Goal: Subscribe to service/newsletter

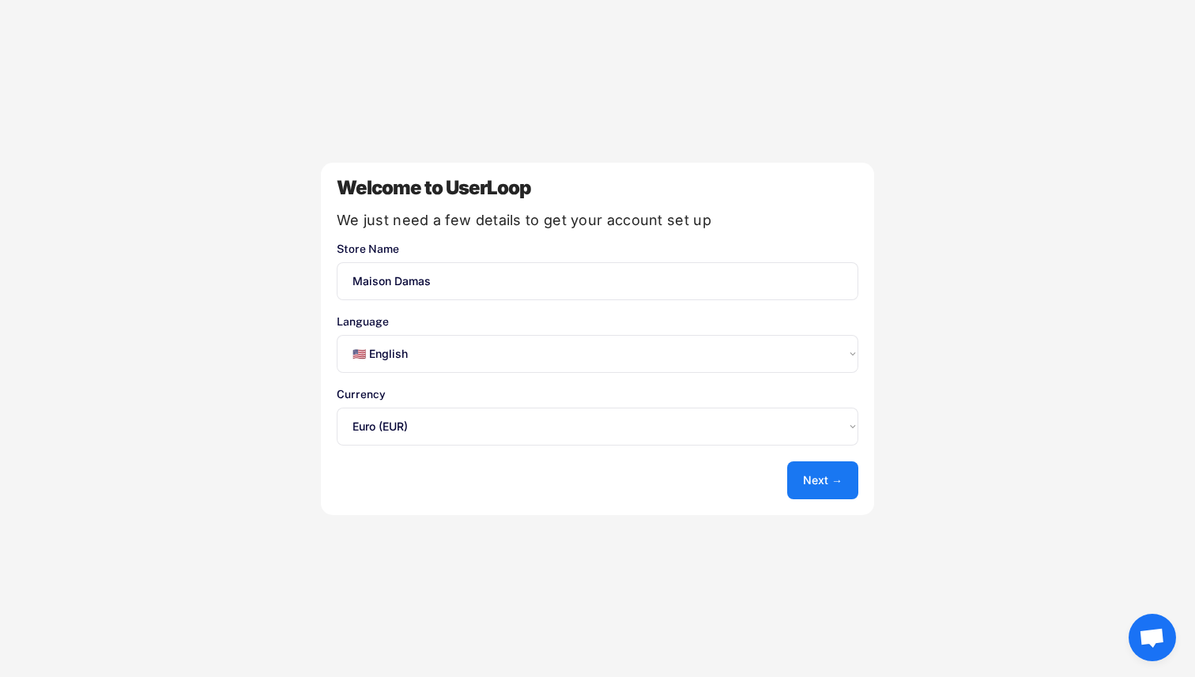
select select ""en""
select select ""1348695171700984260__LOOKUP__1635527639173x833446490375085600""
select select ""fr""
click at [819, 480] on button "Next →" at bounding box center [822, 480] width 71 height 38
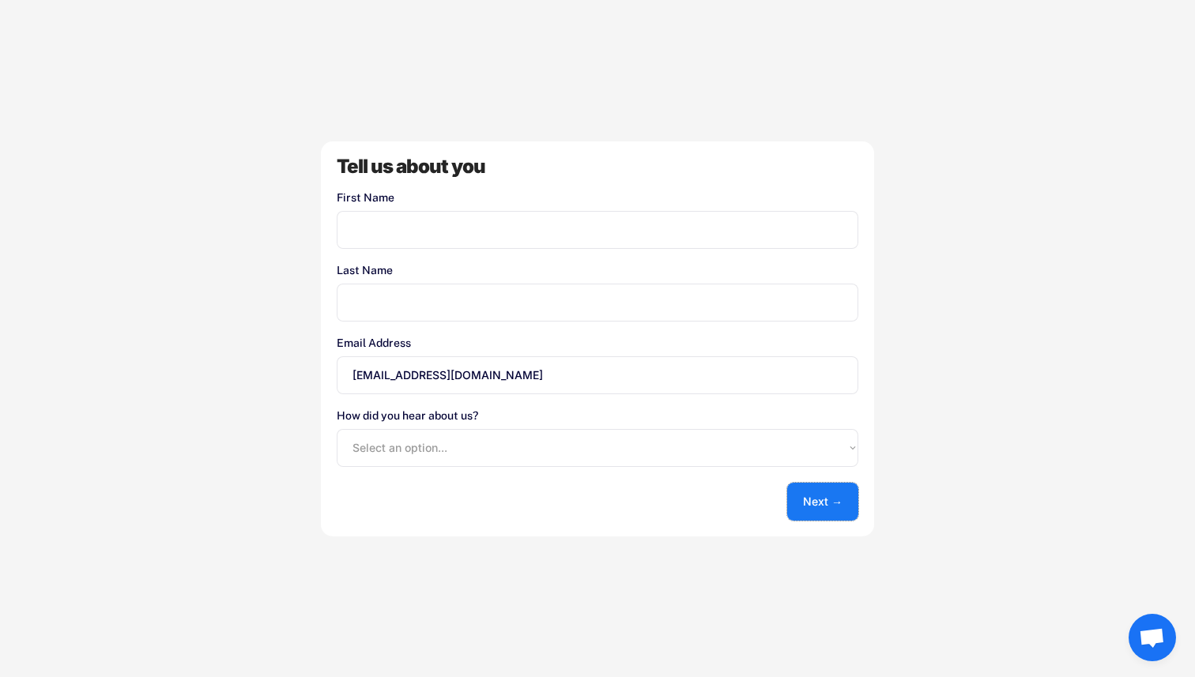
click at [833, 510] on button "Next →" at bounding box center [822, 502] width 71 height 38
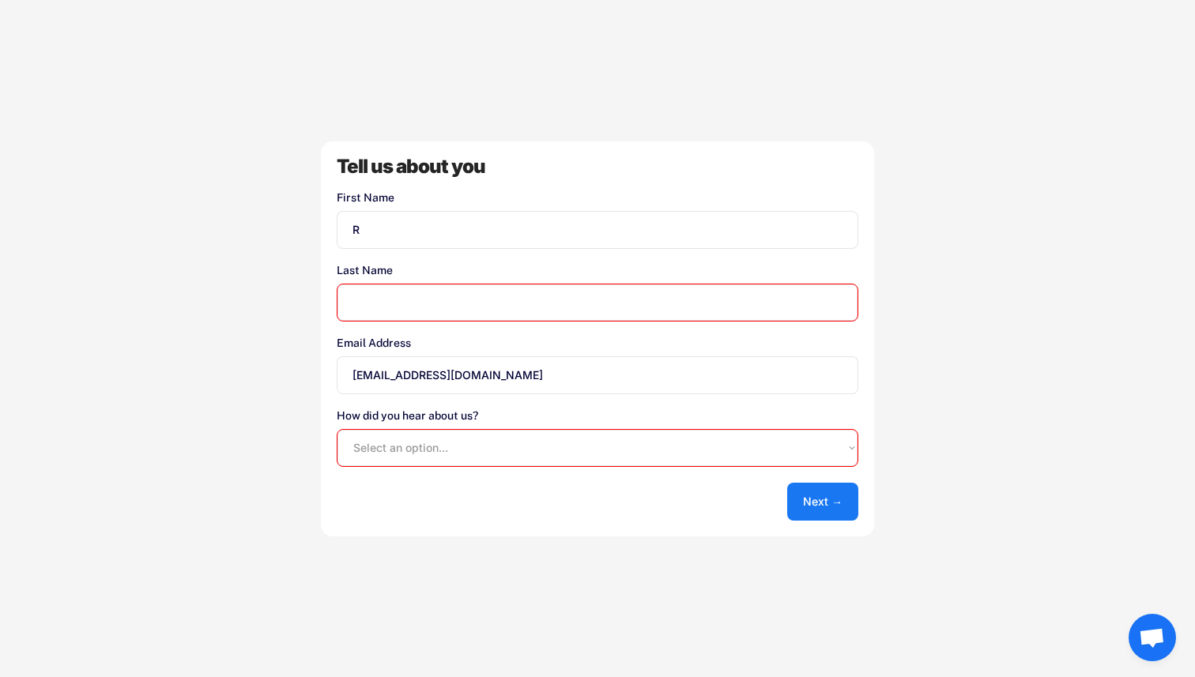
type input "R"
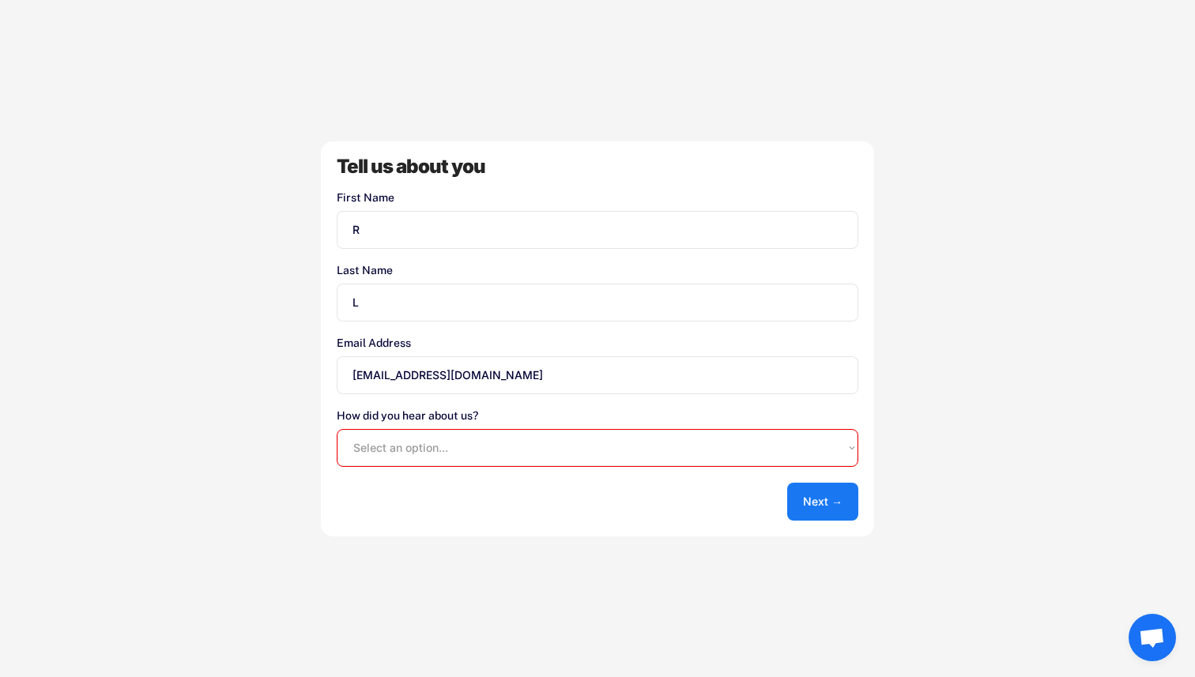
type input "L"
select select ""shopify_app_store""
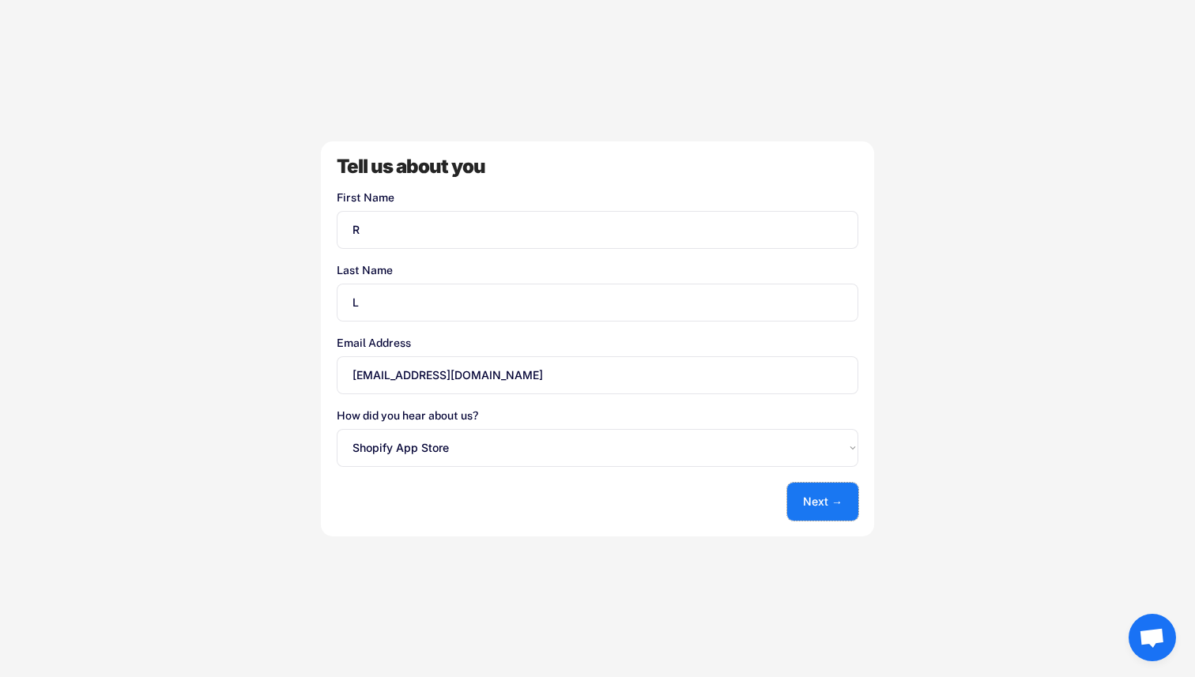
click at [813, 495] on button "Next →" at bounding box center [822, 502] width 71 height 38
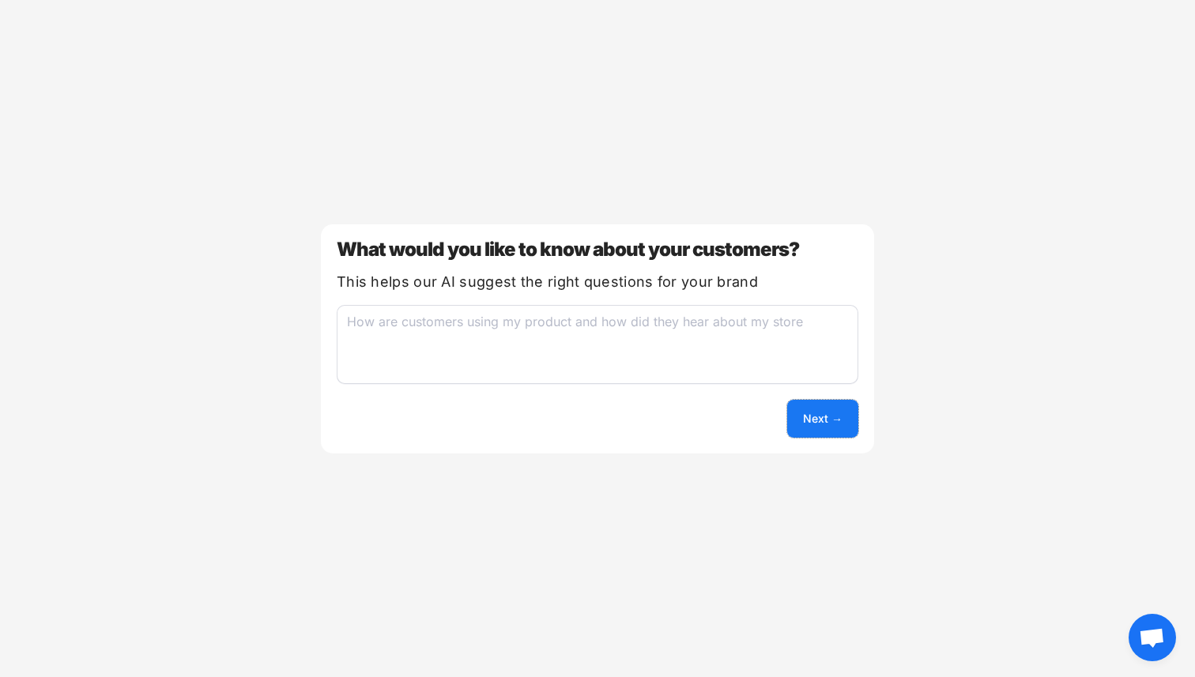
click at [808, 414] on button "Next →" at bounding box center [822, 419] width 71 height 38
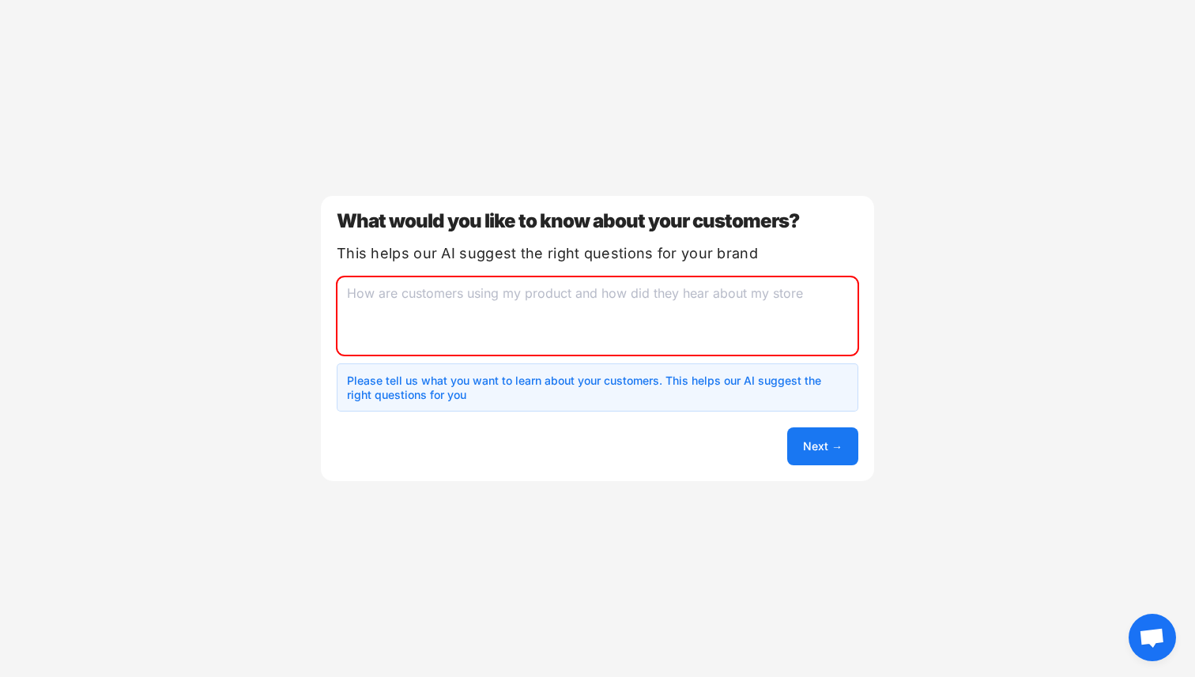
type textarea "c"
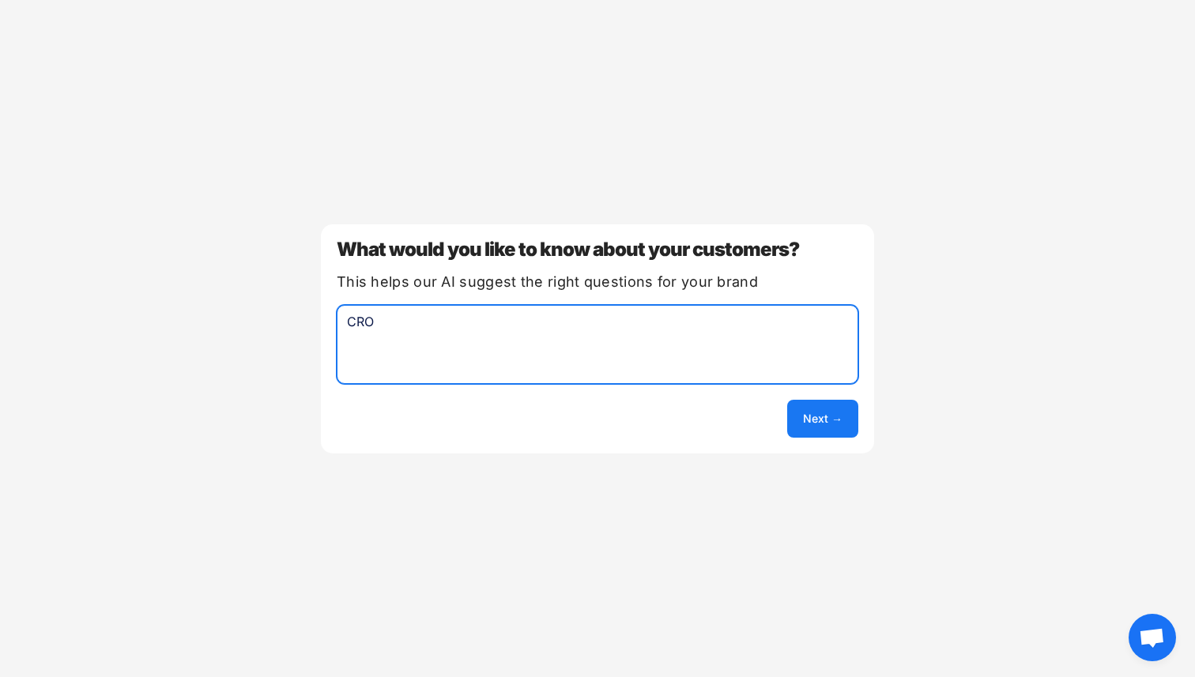
type textarea "CRO"
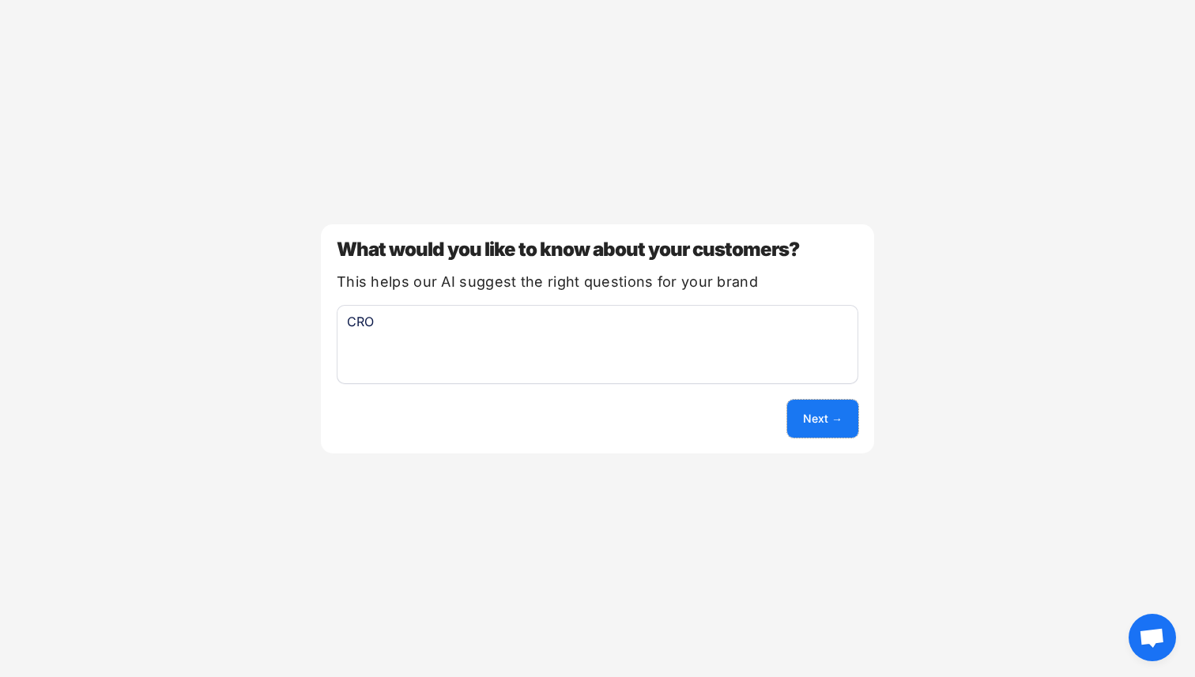
click at [845, 420] on button "Next →" at bounding box center [822, 419] width 71 height 38
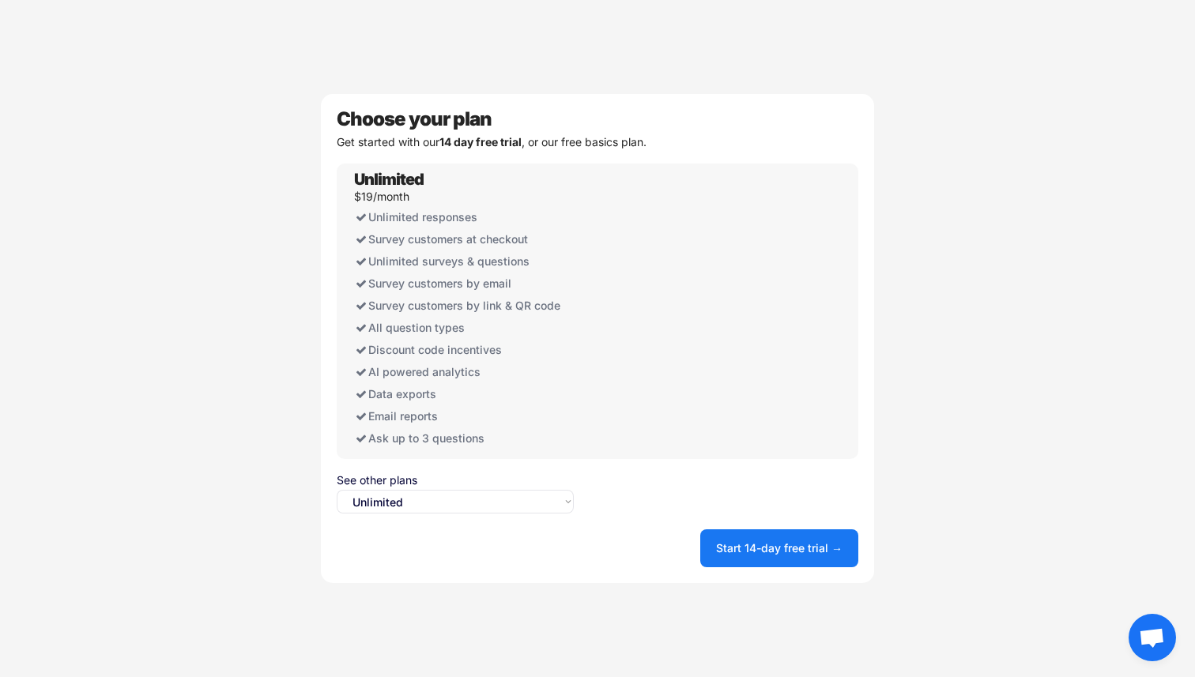
click at [491, 513] on select "Select an option... Unlimited Free" at bounding box center [455, 502] width 237 height 24
drag, startPoint x: 375, startPoint y: 215, endPoint x: 541, endPoint y: 443, distance: 282.8
click at [541, 443] on div "Unlimited $19/month Unlimited responses Survey customers at checkout Unlimited …" at bounding box center [463, 312] width 237 height 296
click at [541, 443] on div "Ask up to 3 questions" at bounding box center [463, 438] width 218 height 22
click at [487, 507] on select "Select an option... Unlimited Free" at bounding box center [455, 502] width 237 height 24
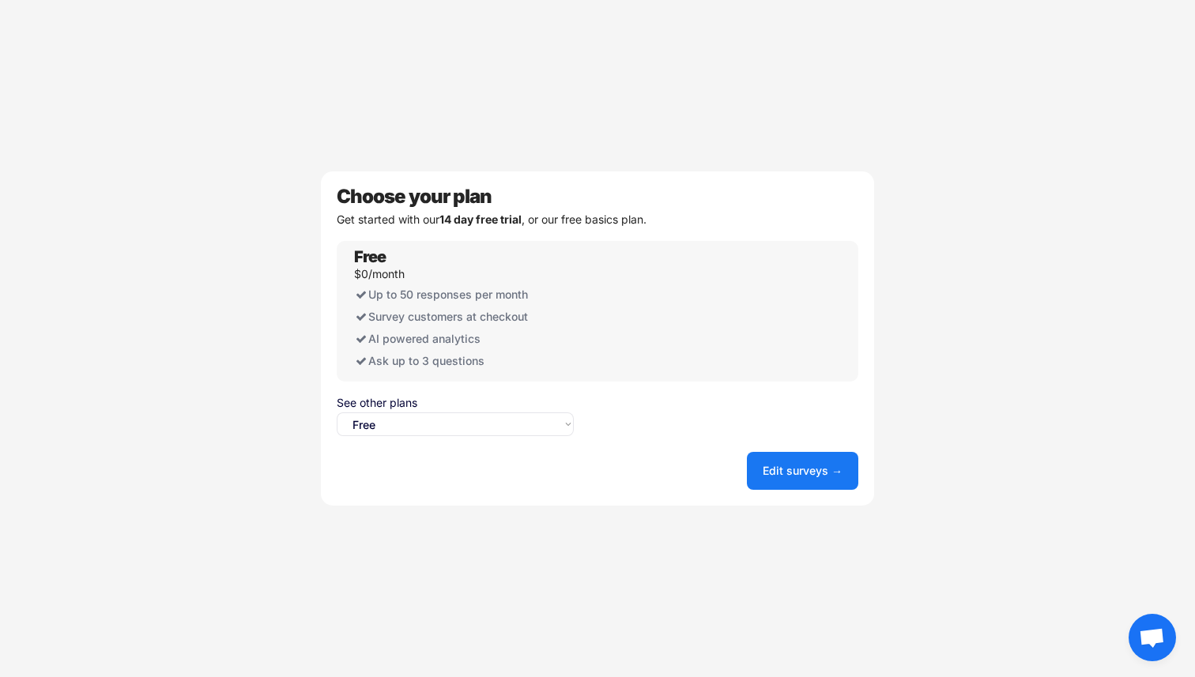
click at [455, 419] on select "Select an option... Unlimited Free" at bounding box center [455, 424] width 237 height 24
select select ""unlimited""
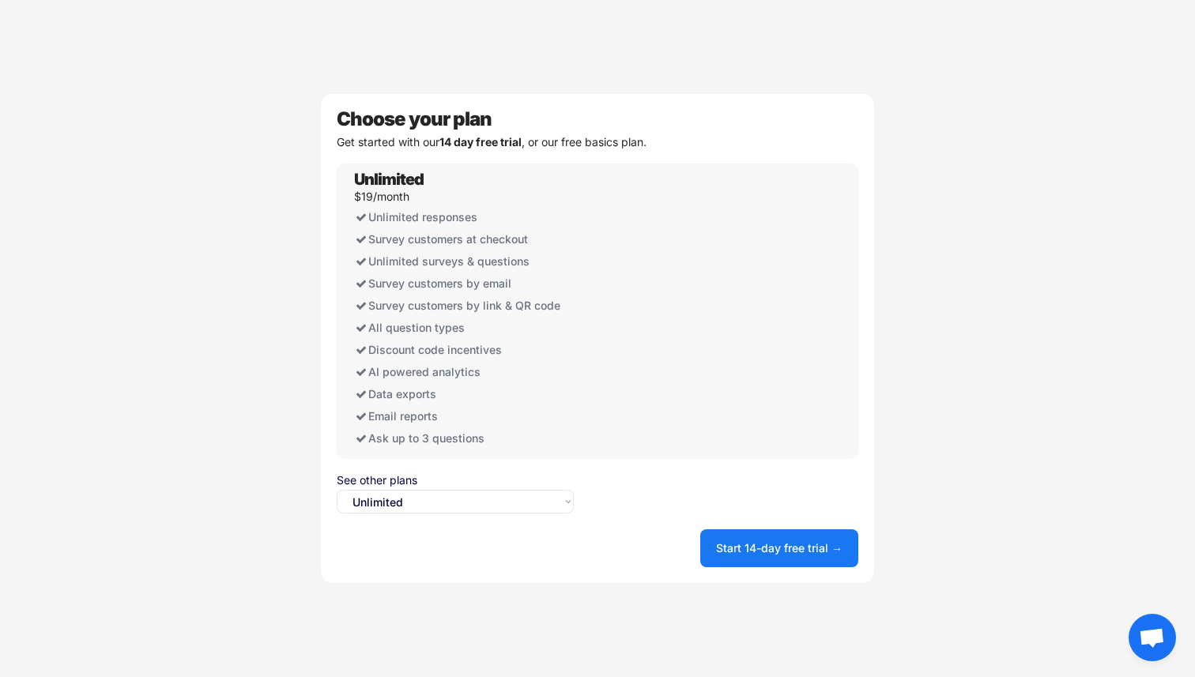
drag, startPoint x: 488, startPoint y: 447, endPoint x: 360, endPoint y: 213, distance: 266.6
click at [360, 213] on div "Unlimited $19/month Unlimited responses Survey customers at checkout Unlimited …" at bounding box center [463, 312] width 237 height 296
click at [380, 229] on div "Survey customers at checkout" at bounding box center [463, 239] width 218 height 22
drag, startPoint x: 371, startPoint y: 264, endPoint x: 589, endPoint y: 448, distance: 285.4
click at [589, 448] on div "Unlimited $19/month Unlimited responses Survey customers at checkout Unlimited …" at bounding box center [598, 312] width 522 height 296
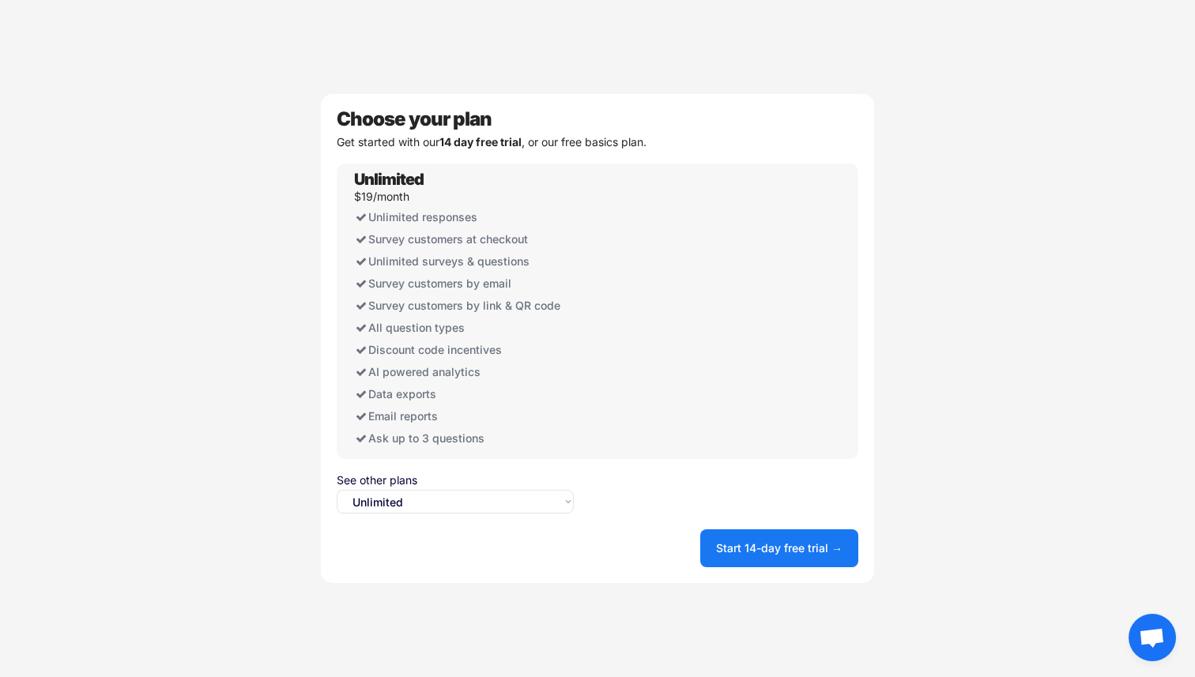
click at [589, 448] on div "Unlimited $19/month Unlimited responses Survey customers at checkout Unlimited …" at bounding box center [598, 312] width 522 height 296
